Goal: Connect with others: Connect with other users

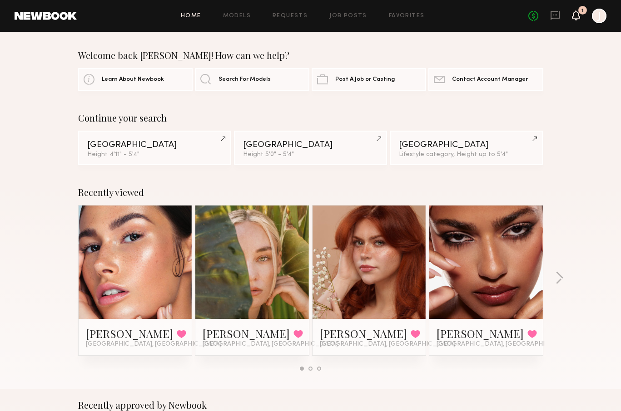
click at [577, 14] on icon at bounding box center [575, 15] width 7 height 6
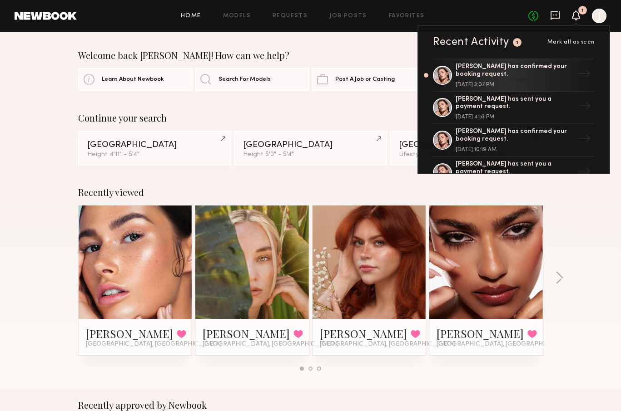
click at [553, 13] on icon at bounding box center [555, 15] width 10 height 10
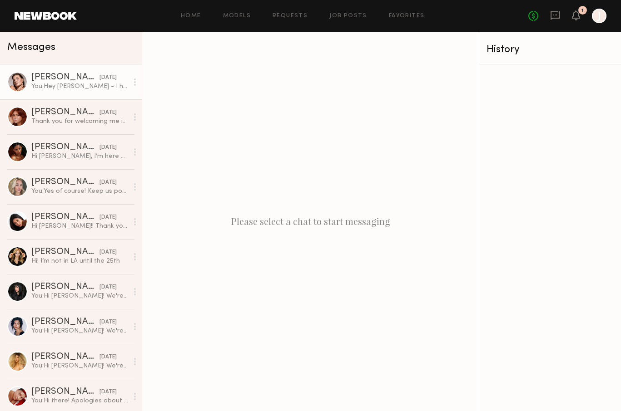
click at [42, 76] on div "Chelsey M." at bounding box center [65, 77] width 68 height 9
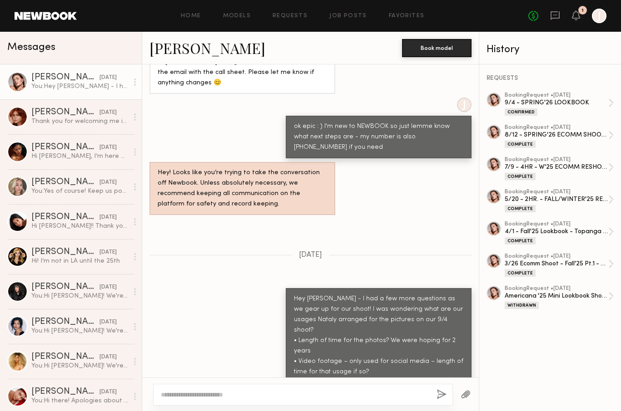
scroll to position [797, 0]
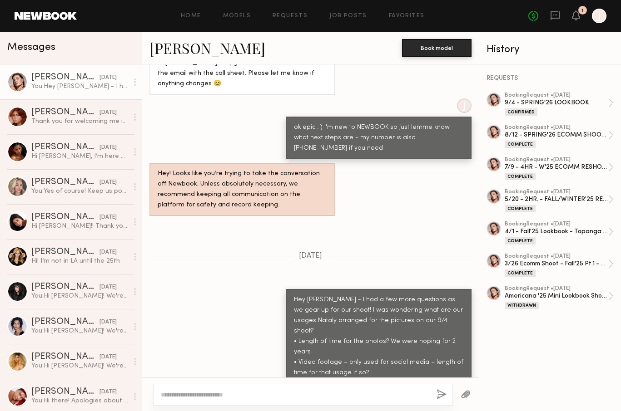
click at [187, 50] on link "Chelsey M." at bounding box center [207, 48] width 116 height 20
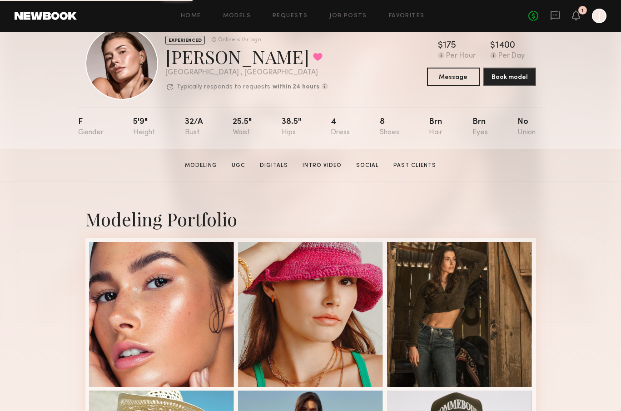
scroll to position [25, 0]
